Goal: Information Seeking & Learning: Learn about a topic

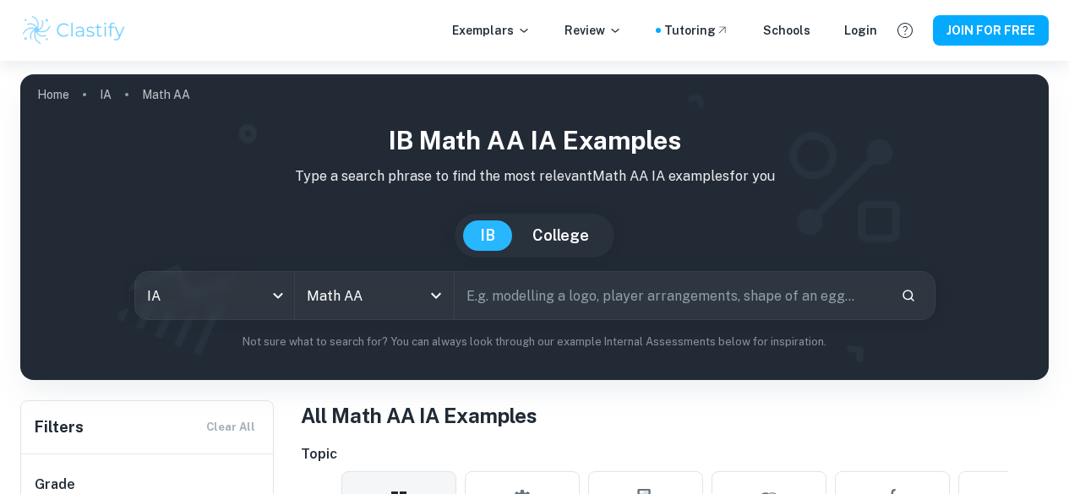
scroll to position [391, 0]
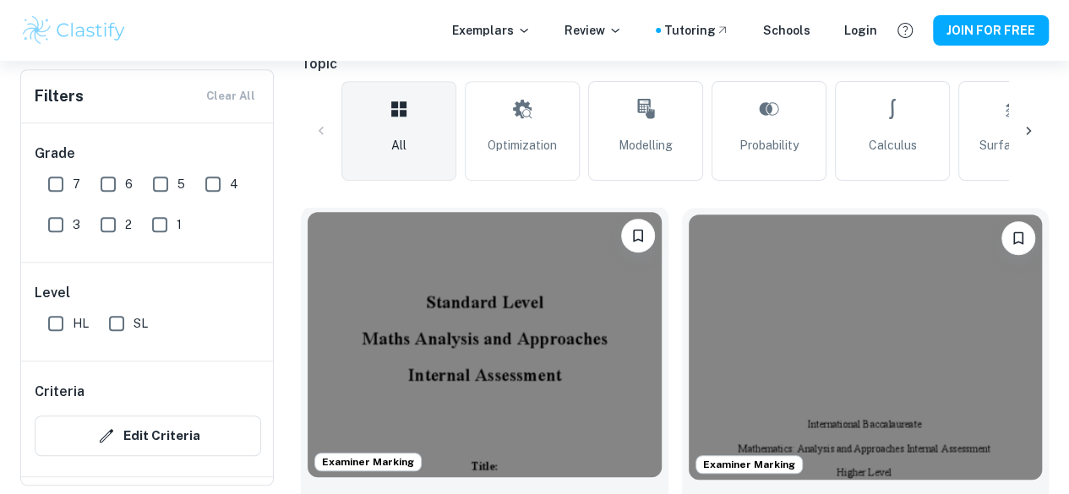
click at [424, 324] on img at bounding box center [485, 344] width 354 height 265
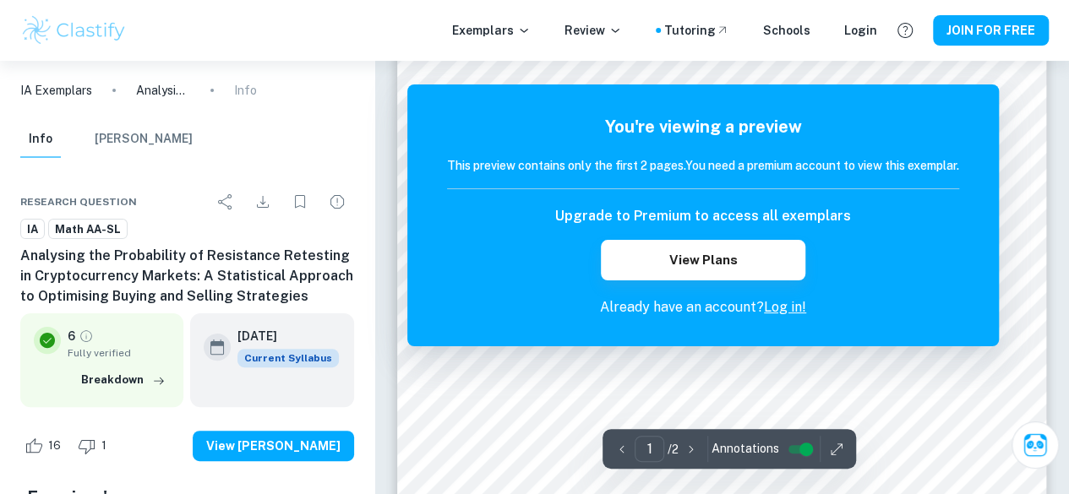
scroll to position [57, 0]
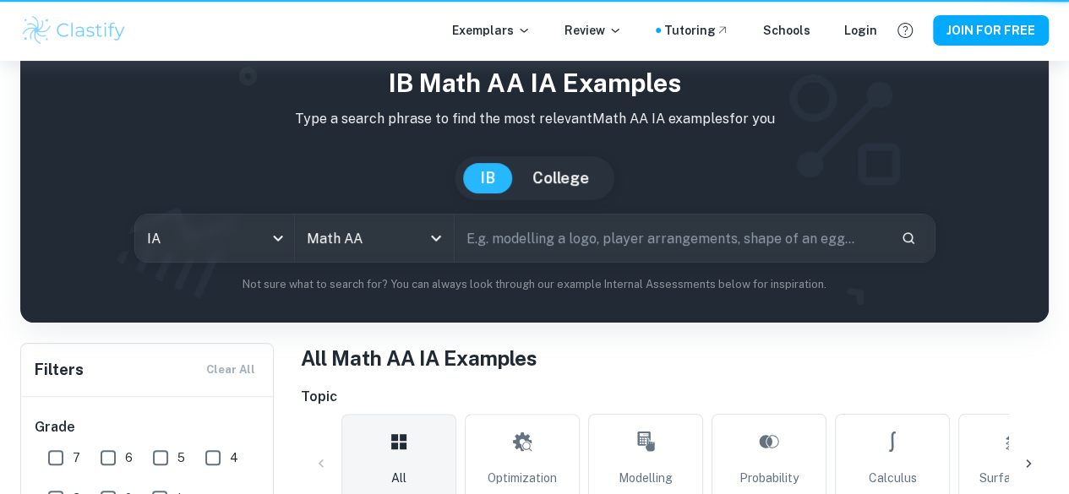
scroll to position [391, 0]
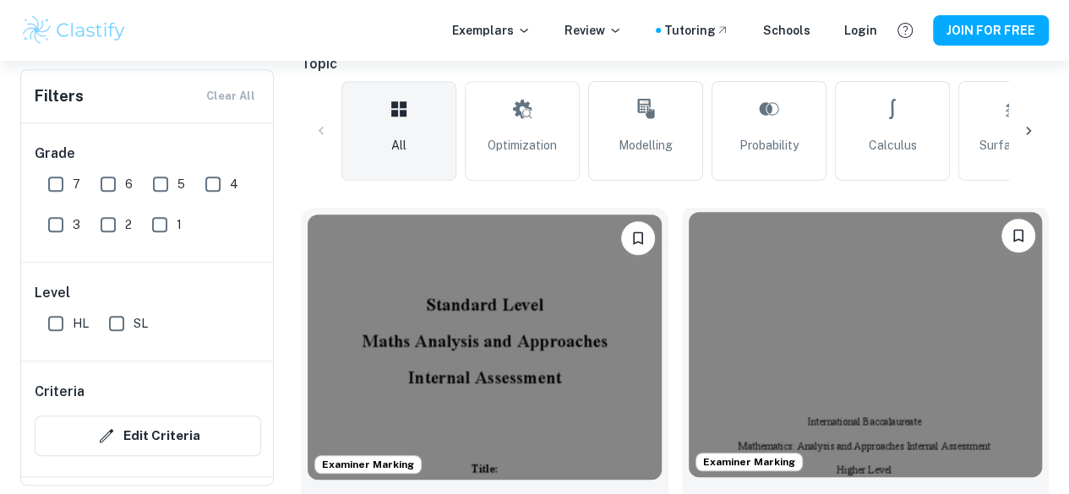
click at [689, 324] on img at bounding box center [866, 344] width 354 height 265
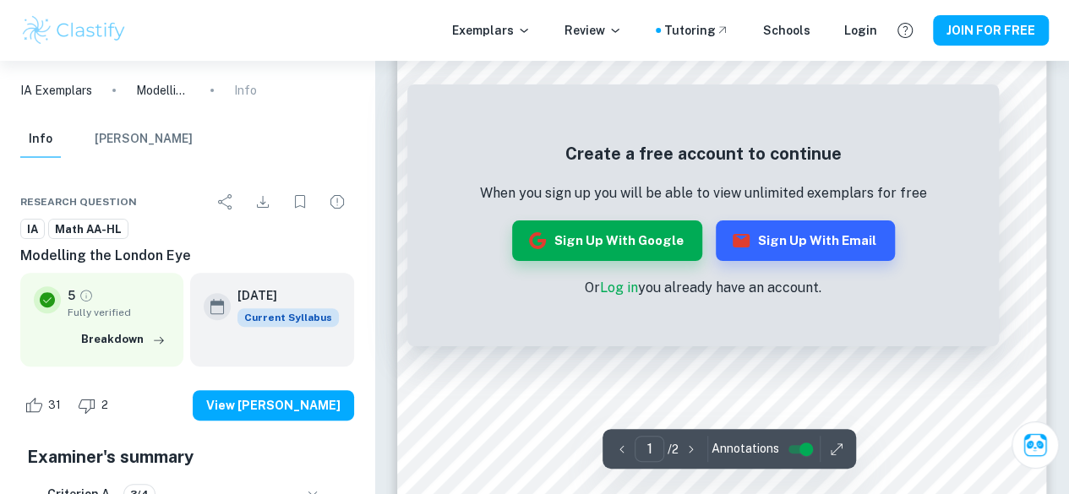
scroll to position [191, 0]
